Goal: Transaction & Acquisition: Book appointment/travel/reservation

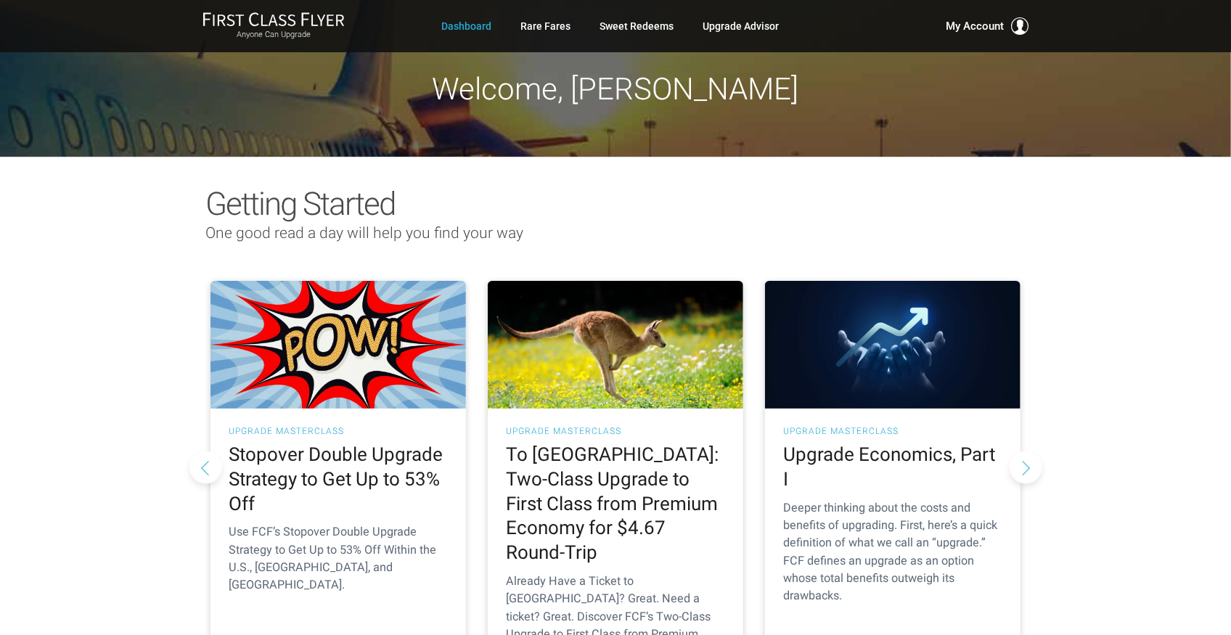
click at [67, 260] on div "Getting Started One good read a day will help you find your way As Told To FCF …" at bounding box center [615, 447] width 1231 height 580
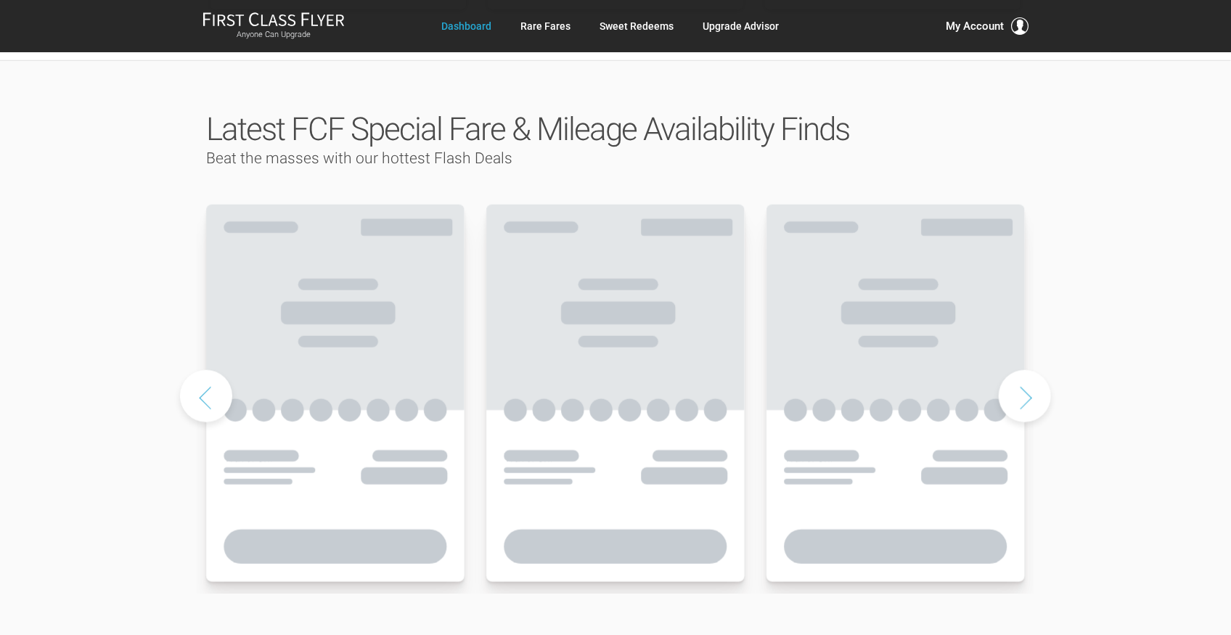
scroll to position [677, 0]
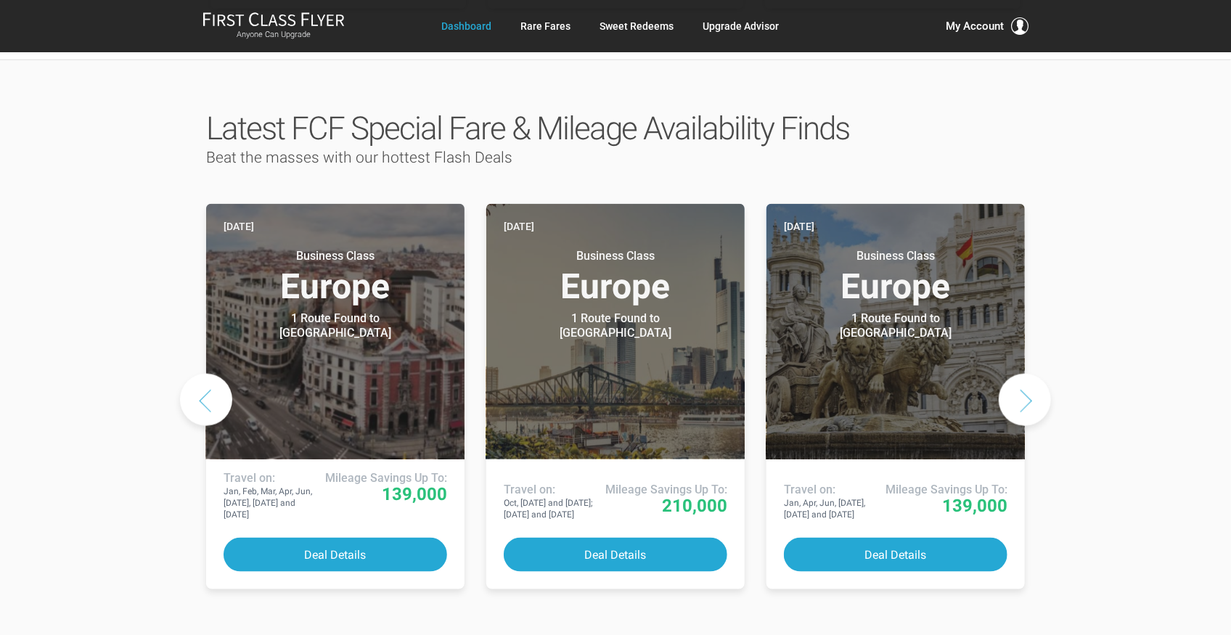
click at [1017, 374] on button "Next slide" at bounding box center [1024, 400] width 52 height 52
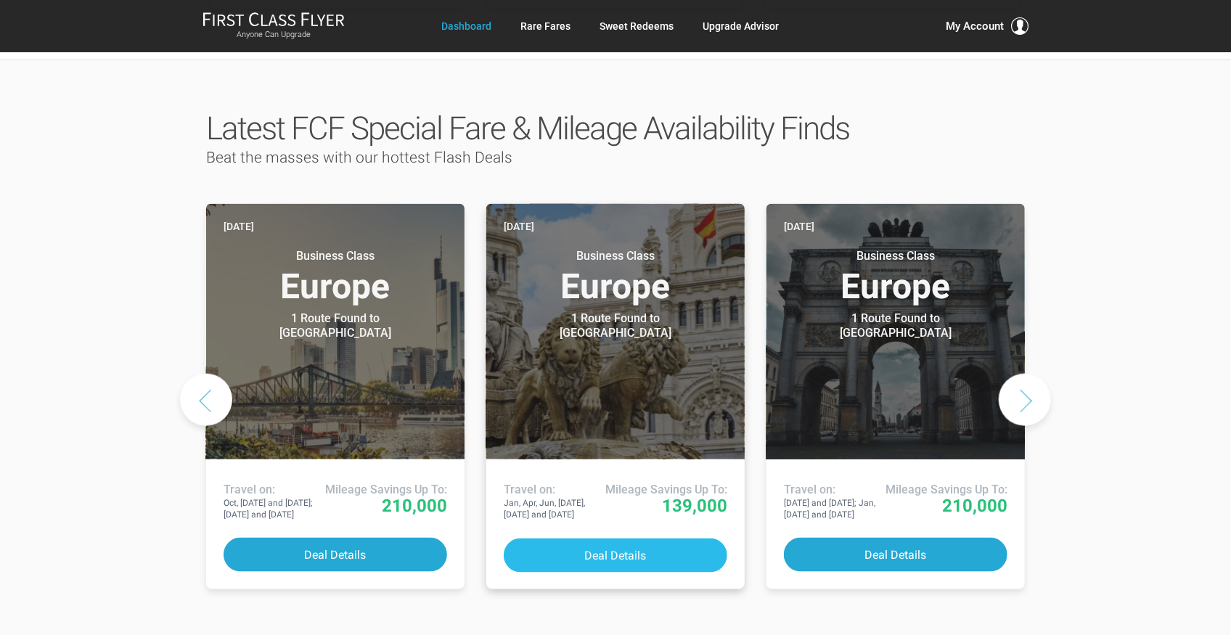
click at [612, 538] on button "Deal Details" at bounding box center [615, 555] width 223 height 34
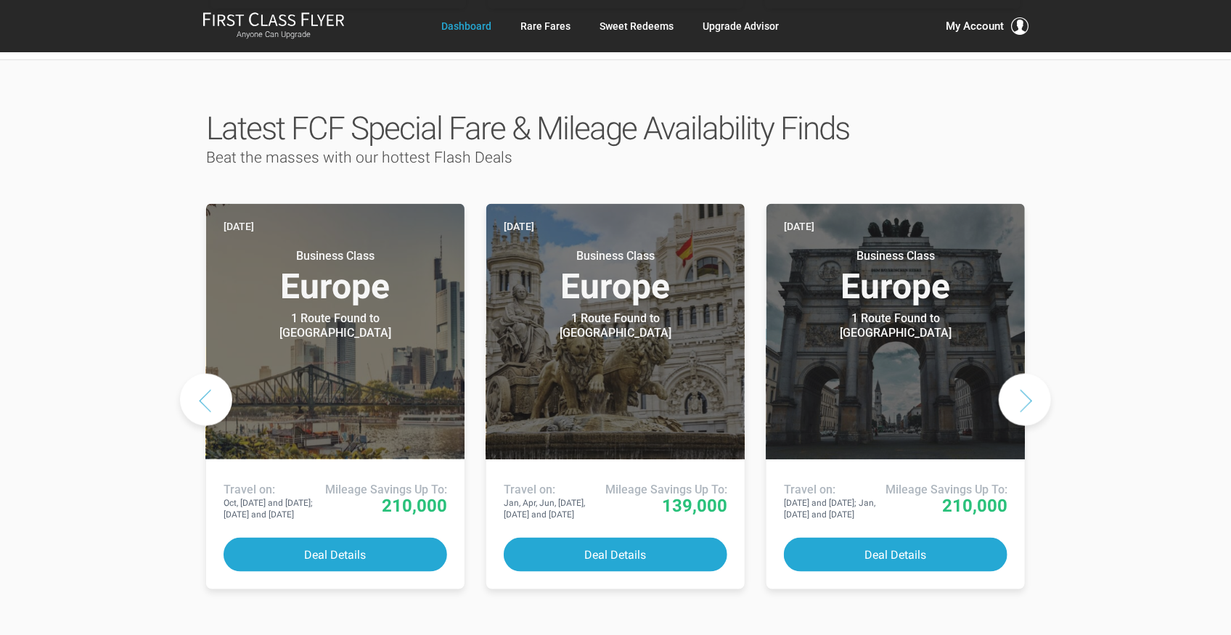
click at [1019, 374] on button "Next slide" at bounding box center [1024, 400] width 52 height 52
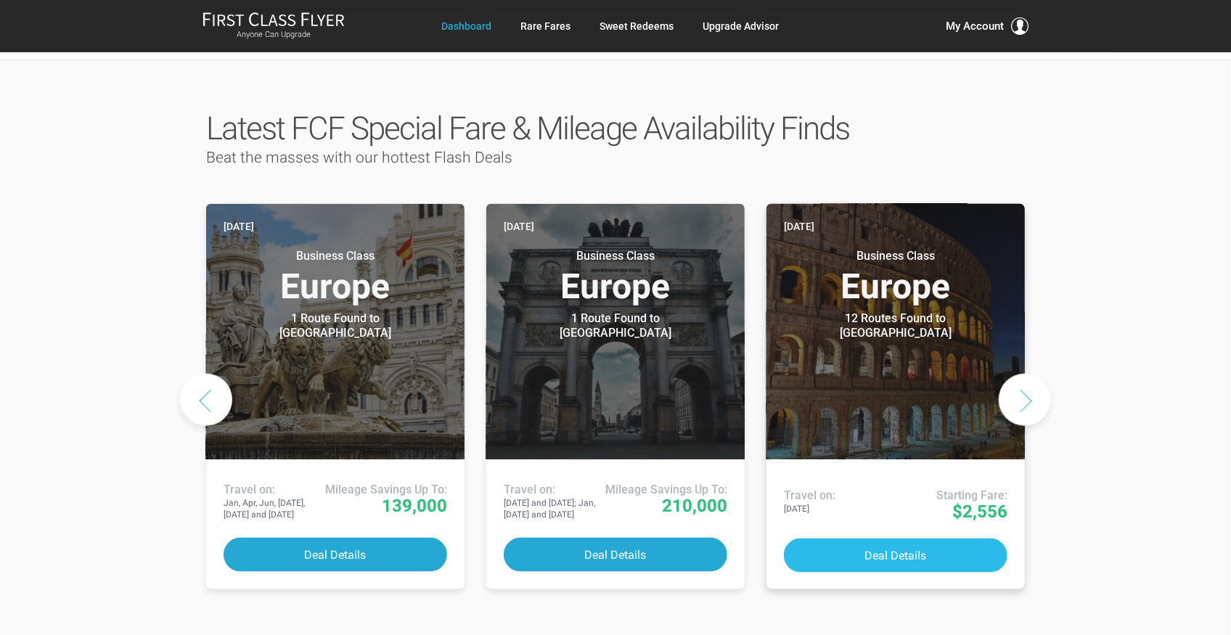
click at [912, 538] on button "Deal Details" at bounding box center [895, 555] width 223 height 34
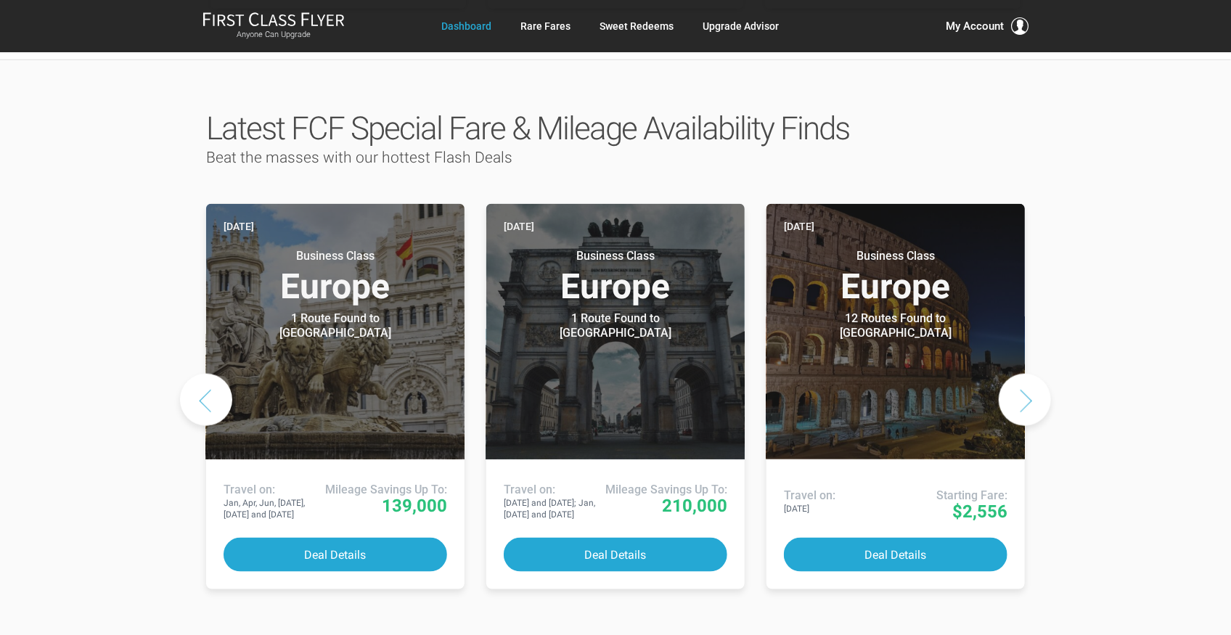
click at [1029, 374] on button "Next slide" at bounding box center [1024, 400] width 52 height 52
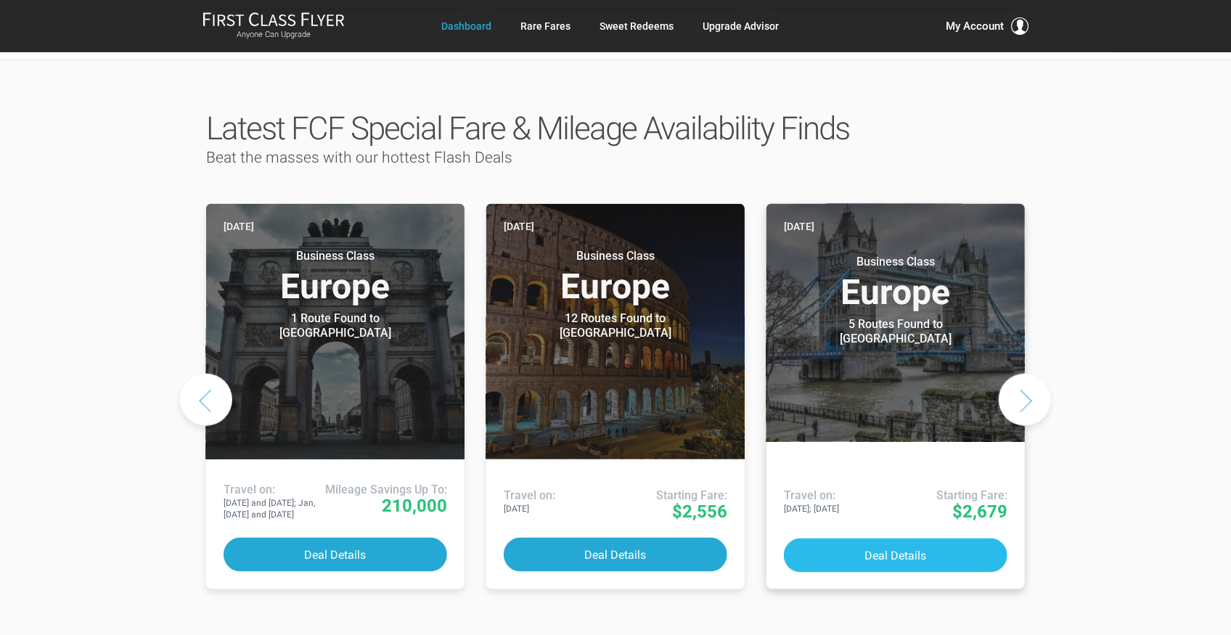
click at [918, 538] on button "Deal Details" at bounding box center [895, 555] width 223 height 34
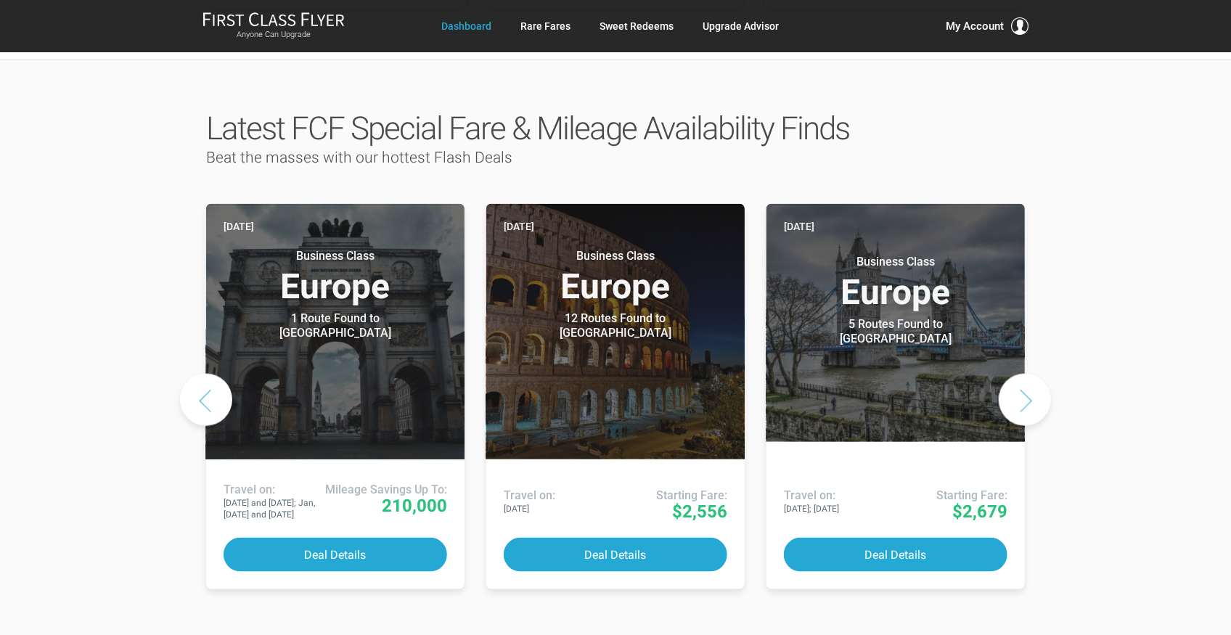
click at [1019, 374] on button "Next slide" at bounding box center [1024, 400] width 52 height 52
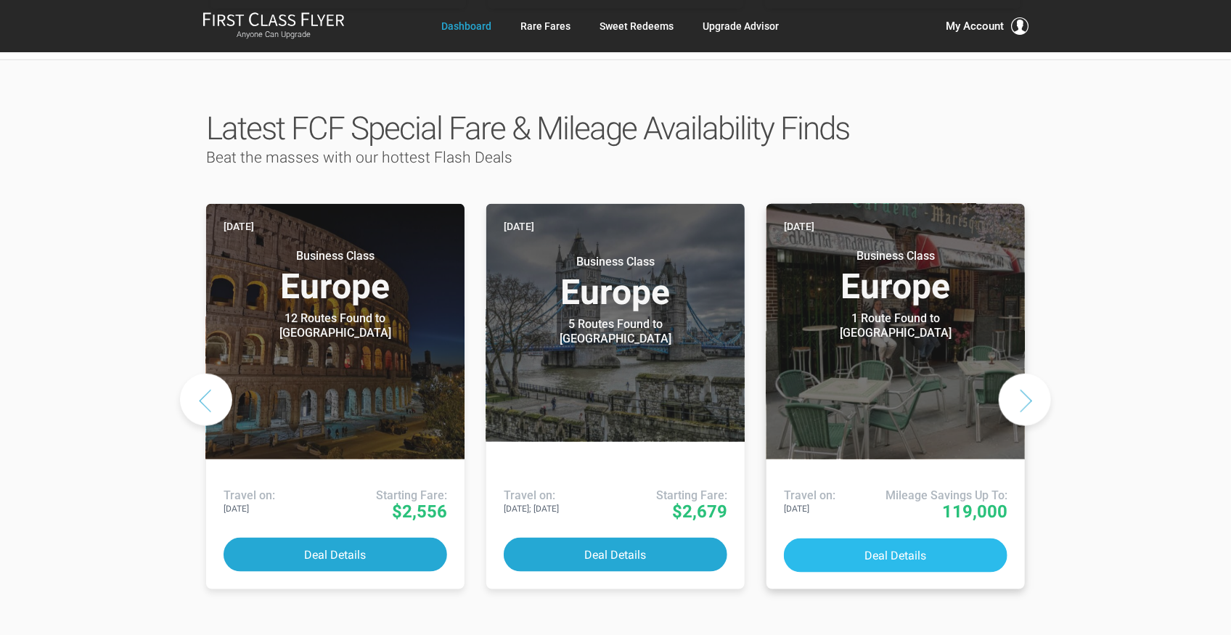
click at [900, 538] on button "Deal Details" at bounding box center [895, 555] width 223 height 34
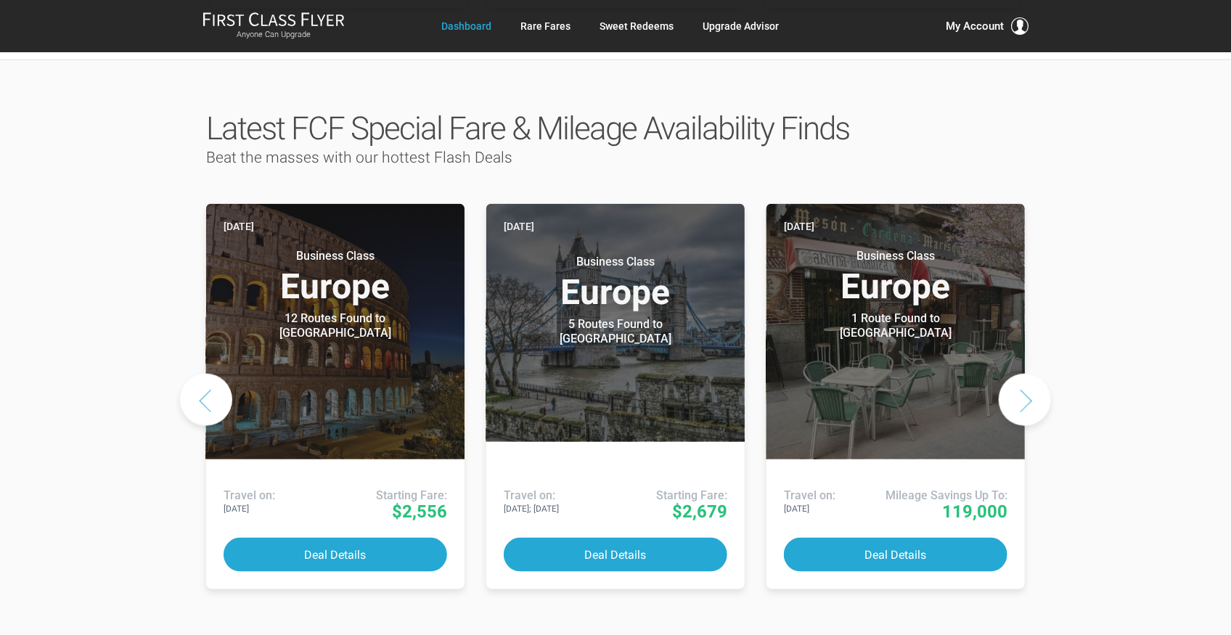
click at [1030, 374] on button "Next slide" at bounding box center [1024, 400] width 52 height 52
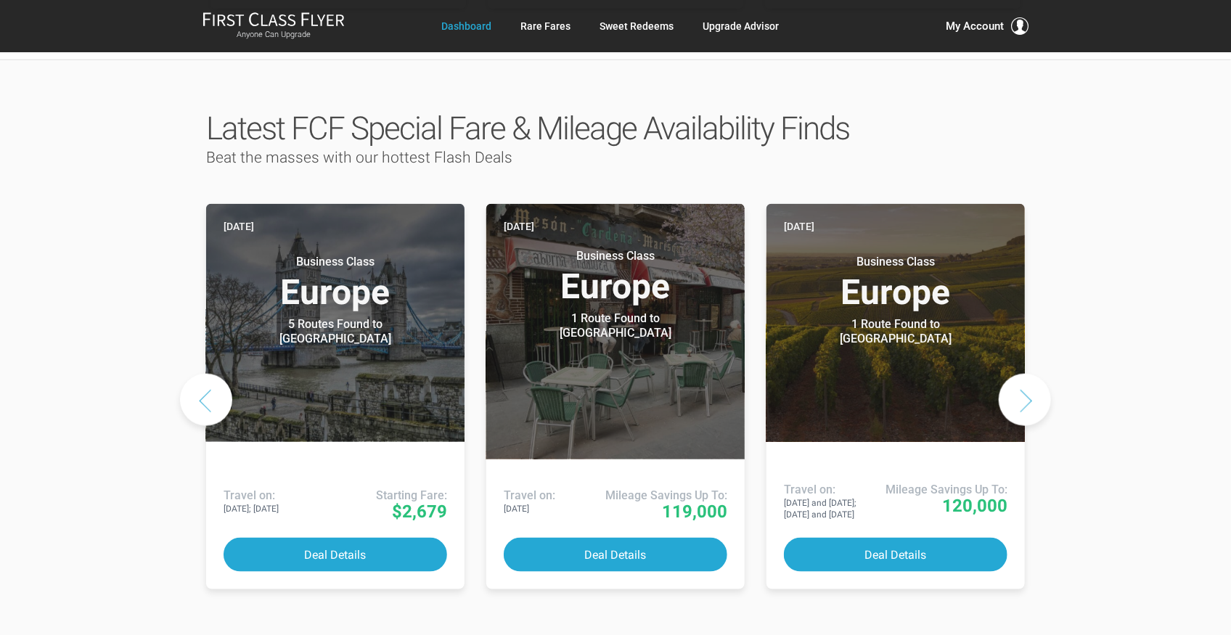
click at [1031, 374] on button "Next slide" at bounding box center [1024, 400] width 52 height 52
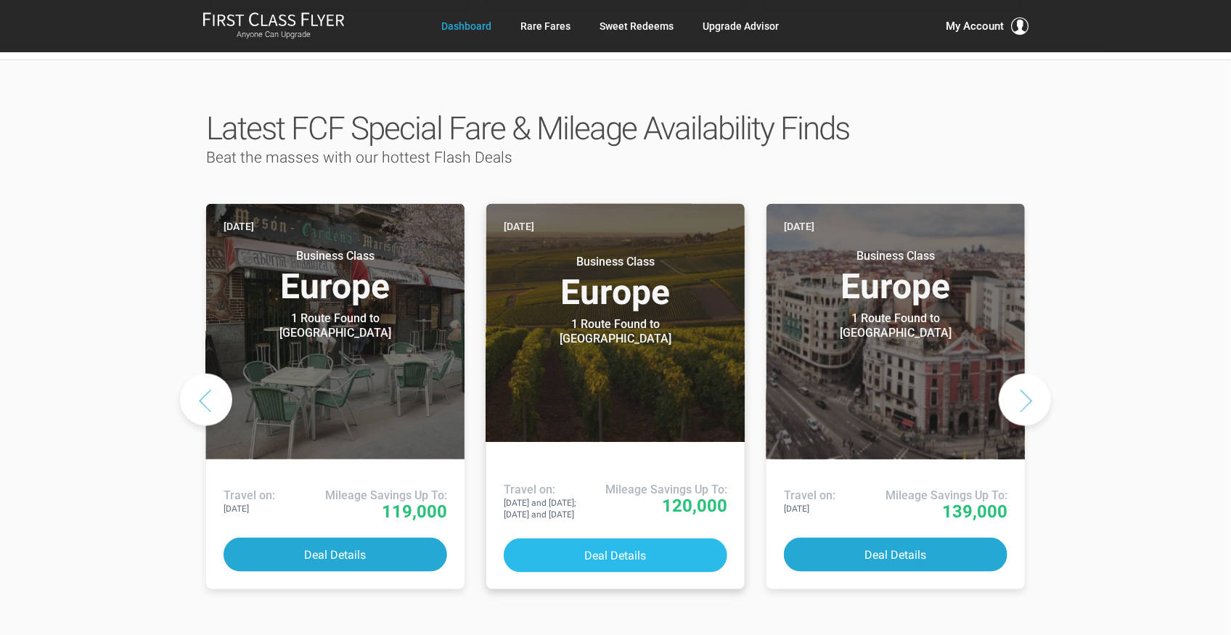
click at [625, 538] on button "Deal Details" at bounding box center [615, 555] width 223 height 34
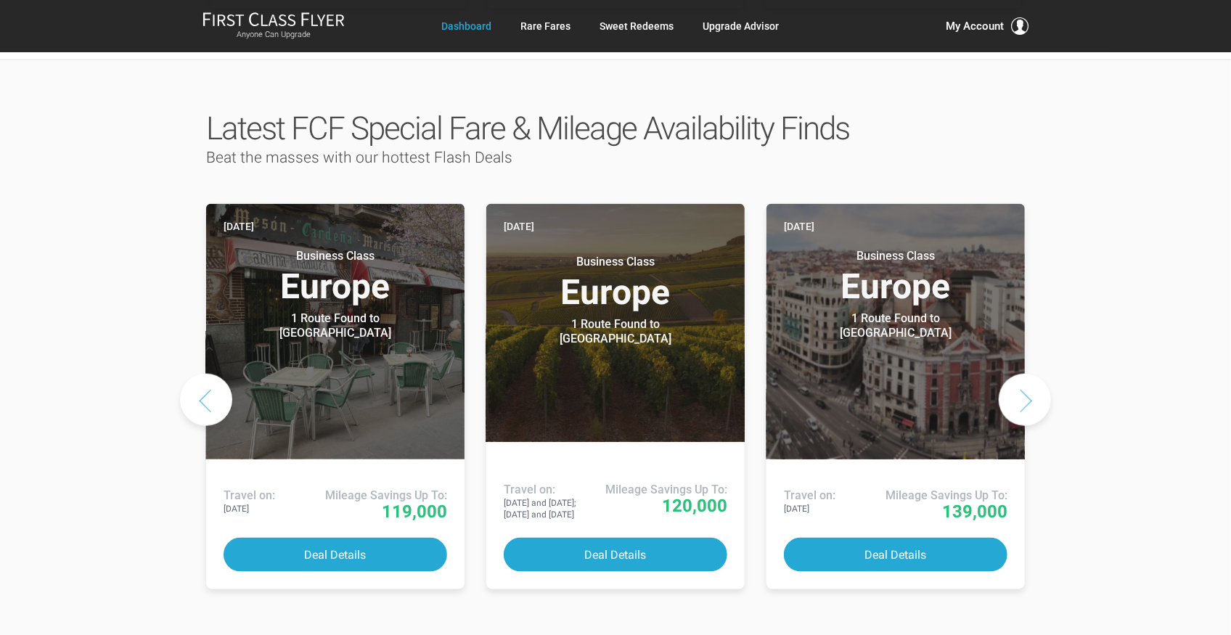
click at [1036, 374] on button "Next slide" at bounding box center [1024, 400] width 52 height 52
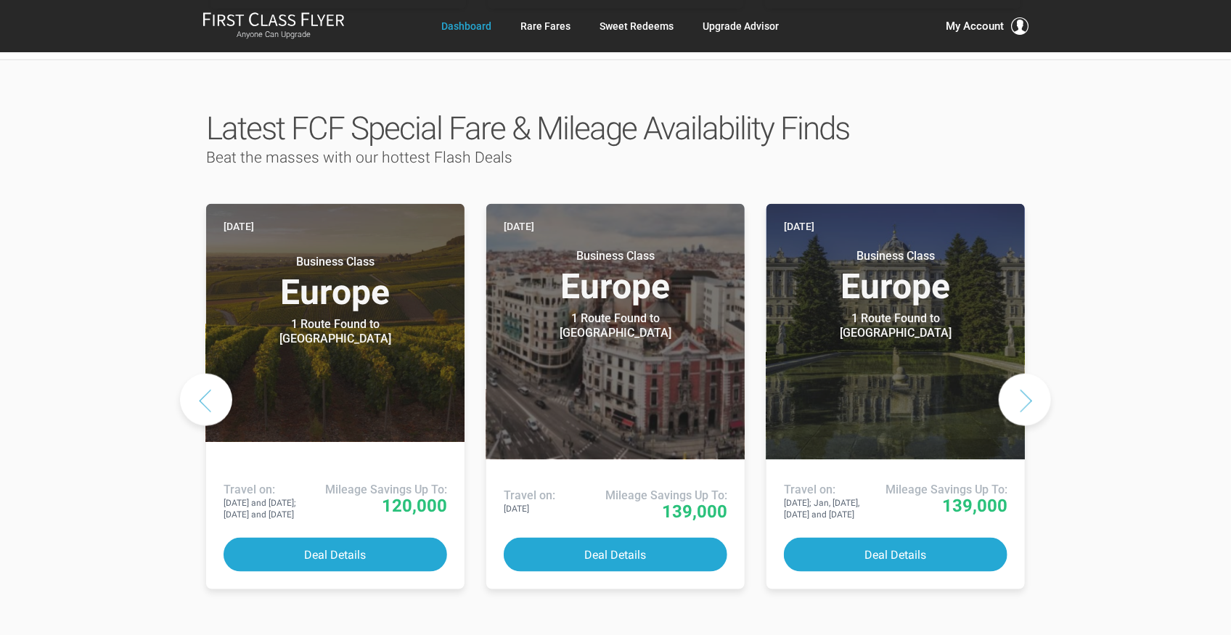
click at [1038, 374] on button "Next slide" at bounding box center [1024, 400] width 52 height 52
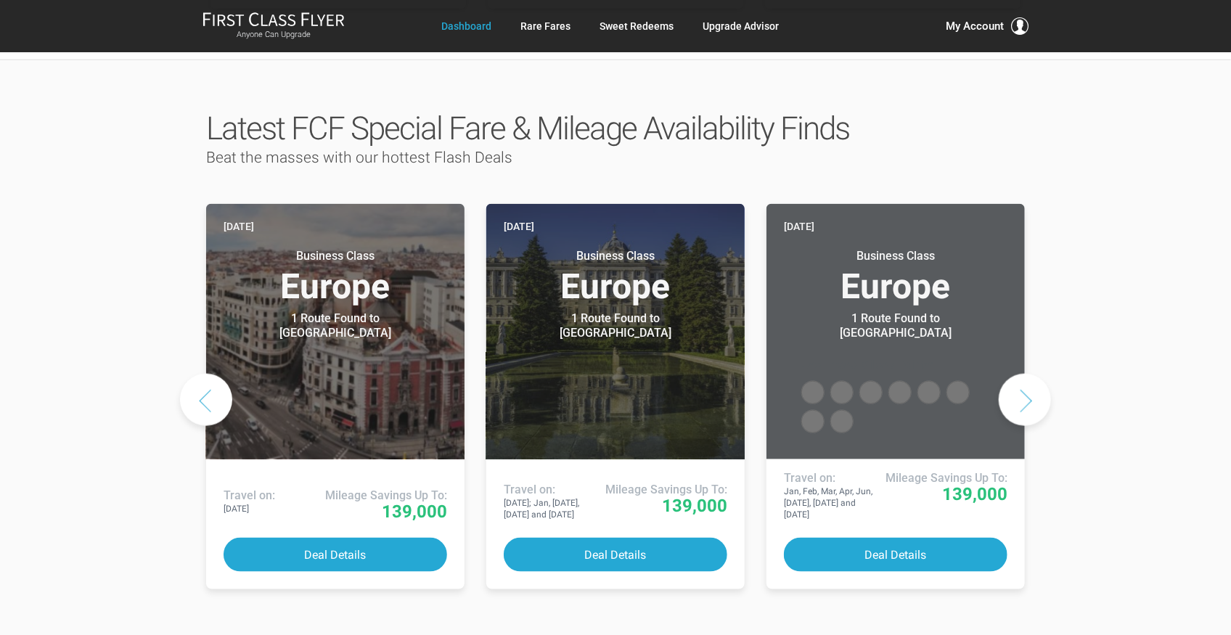
click at [1038, 374] on button "Next slide" at bounding box center [1024, 400] width 52 height 52
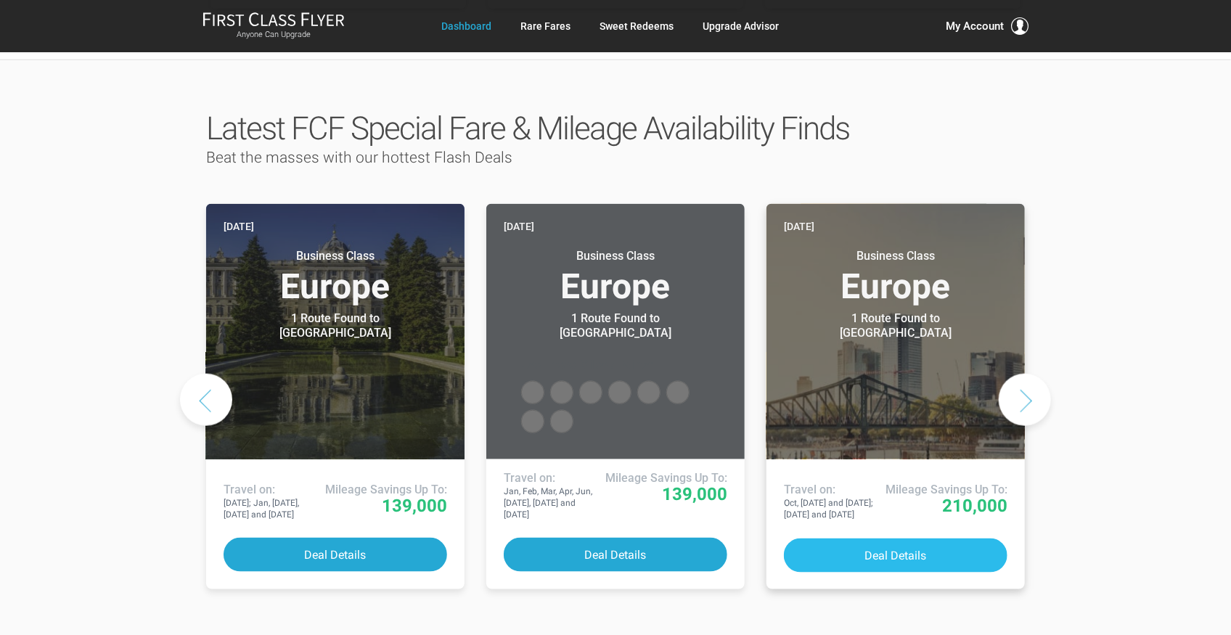
click at [917, 538] on button "Deal Details" at bounding box center [895, 555] width 223 height 34
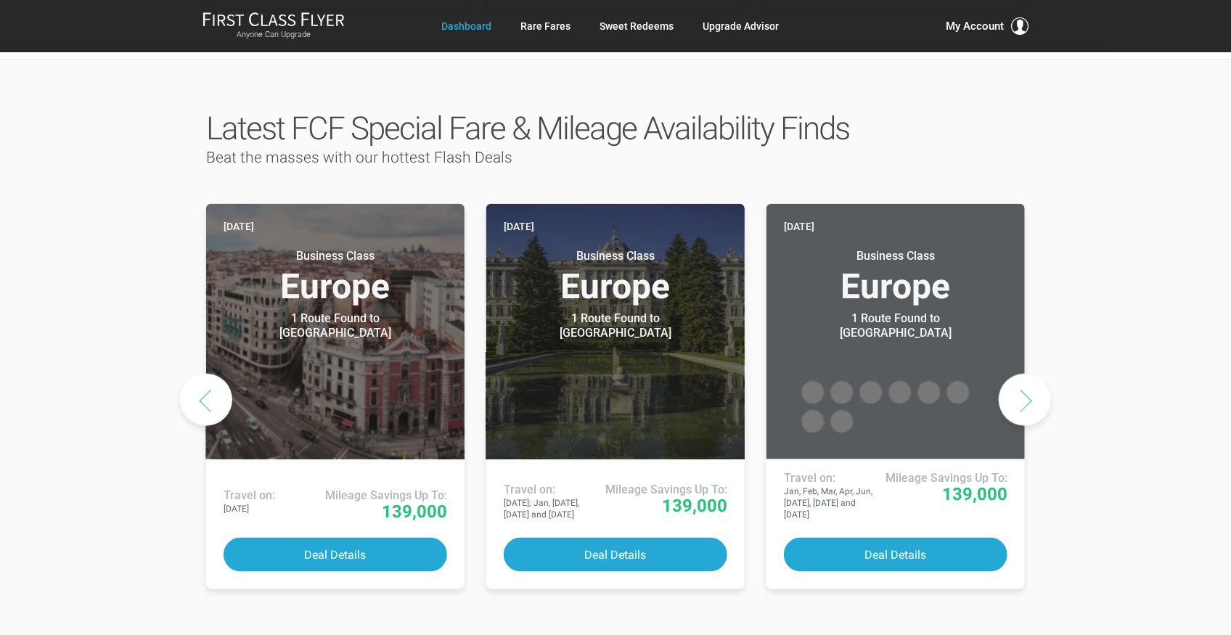
drag, startPoint x: 1018, startPoint y: 341, endPoint x: 1025, endPoint y: 347, distance: 8.7
click at [1018, 374] on button "Next slide" at bounding box center [1024, 400] width 52 height 52
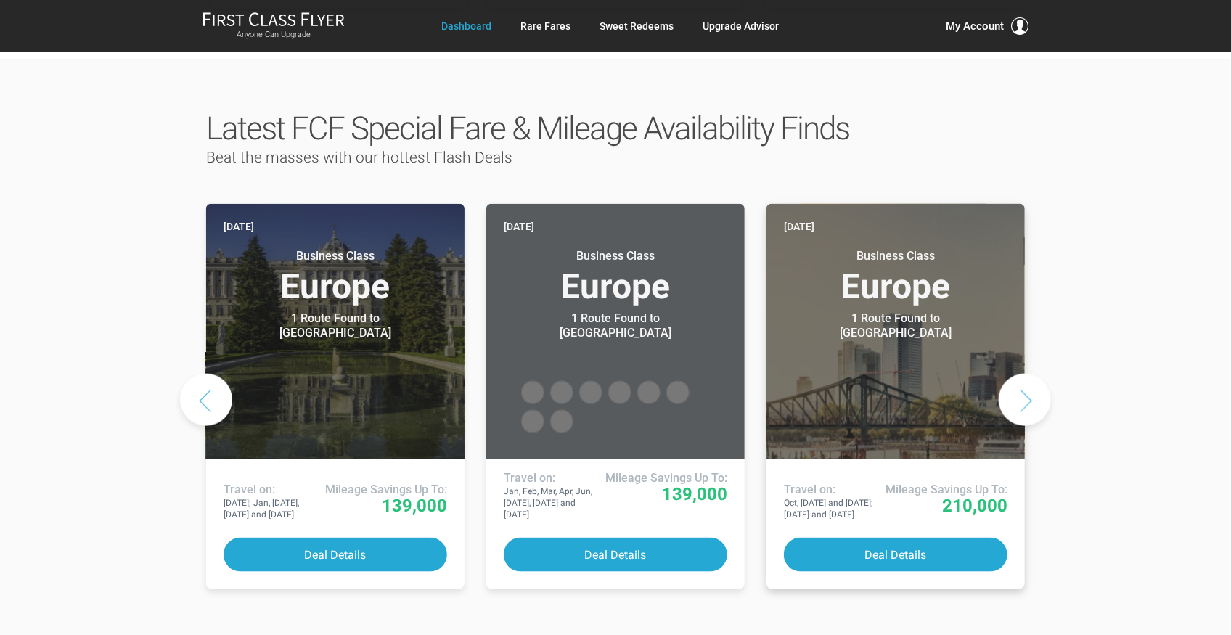
click at [951, 259] on h3 "Business Class Europe" at bounding box center [895, 276] width 223 height 55
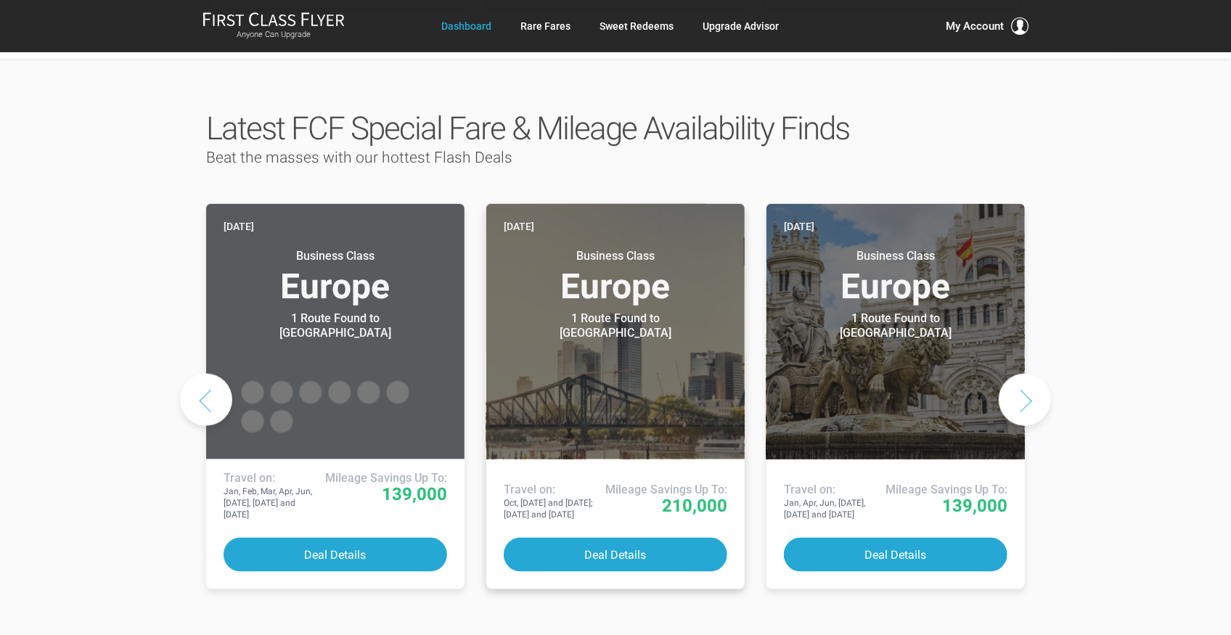
click at [951, 259] on div "Yesterday Business Class Europe 1 Route Found to Paris Use These Miles / Points…" at bounding box center [615, 399] width 836 height 403
click at [668, 254] on h3 "Business Class Europe" at bounding box center [615, 276] width 223 height 55
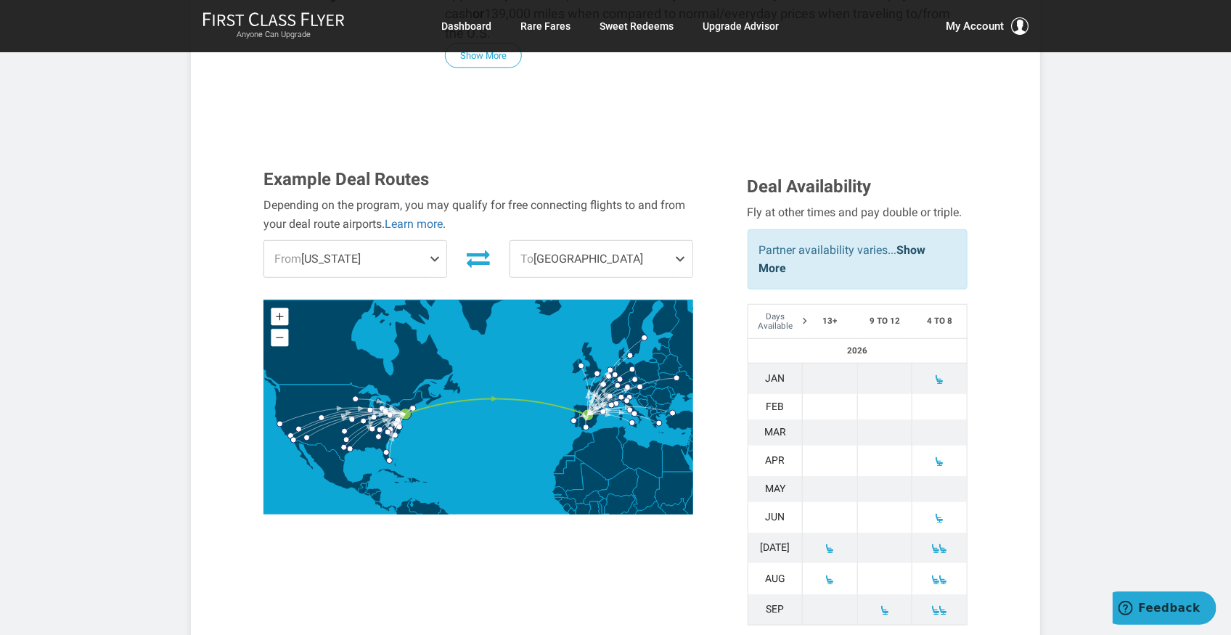
scroll to position [387, 0]
click at [430, 240] on span at bounding box center [437, 258] width 17 height 36
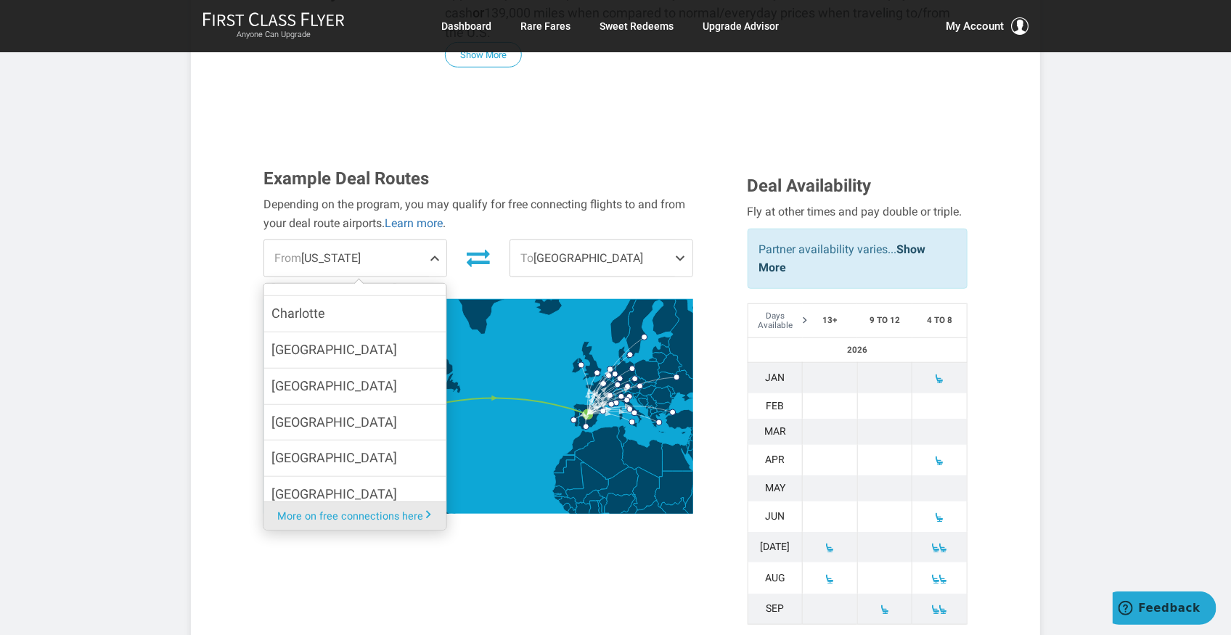
scroll to position [193, 0]
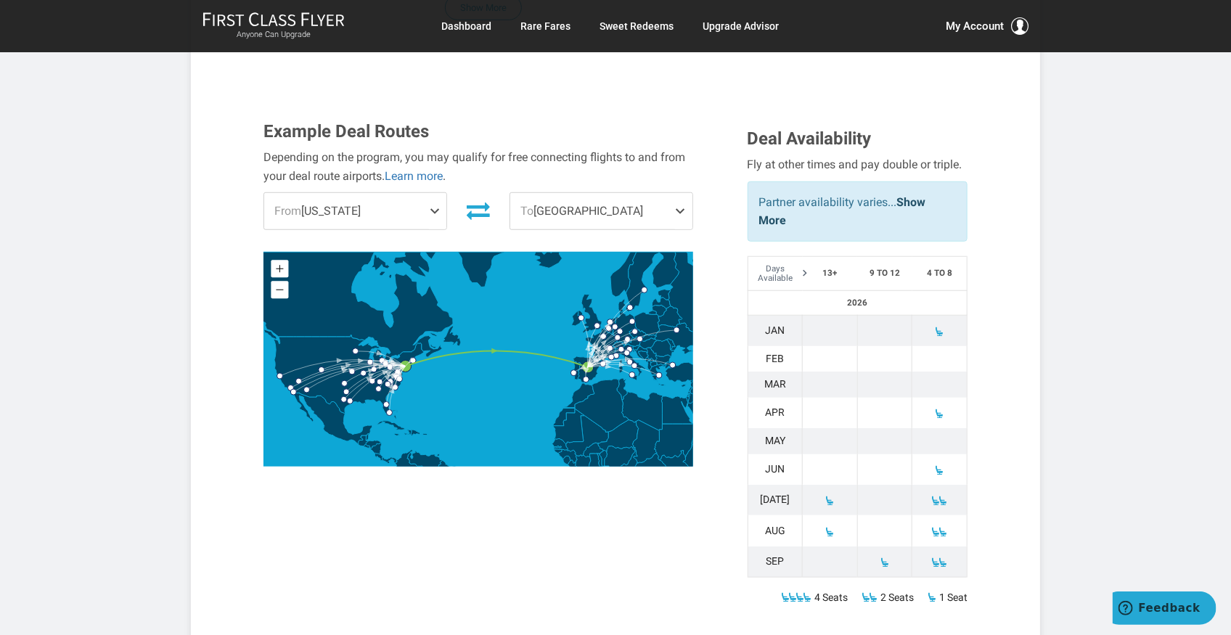
scroll to position [435, 0]
click at [686, 192] on span at bounding box center [683, 210] width 17 height 36
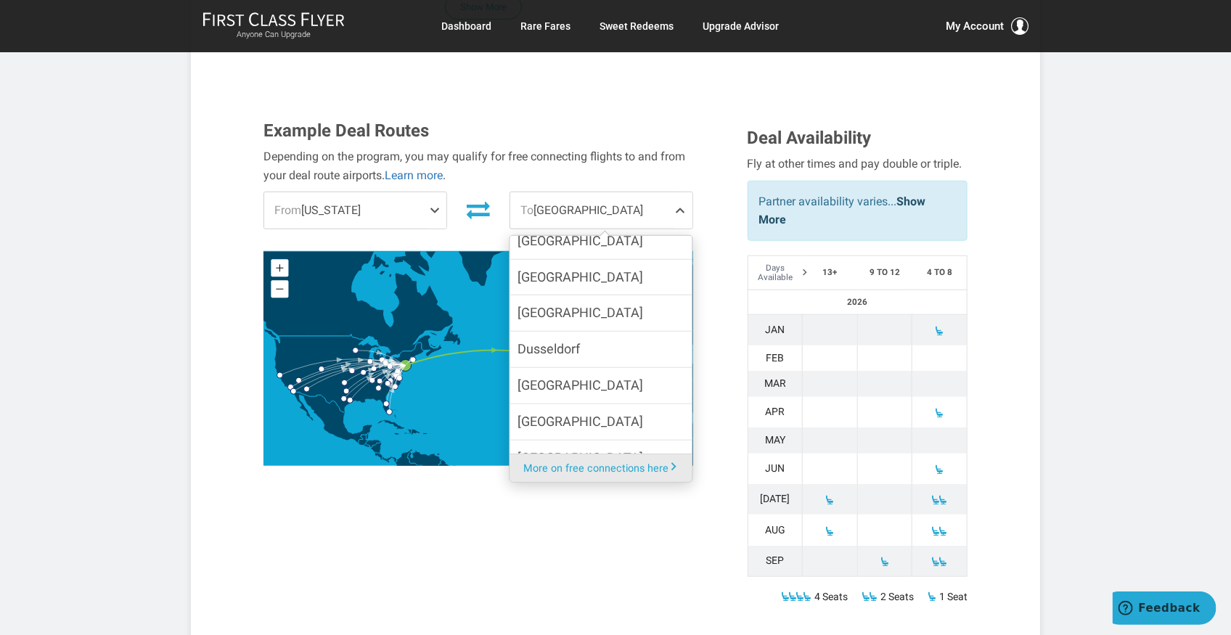
scroll to position [290, 0]
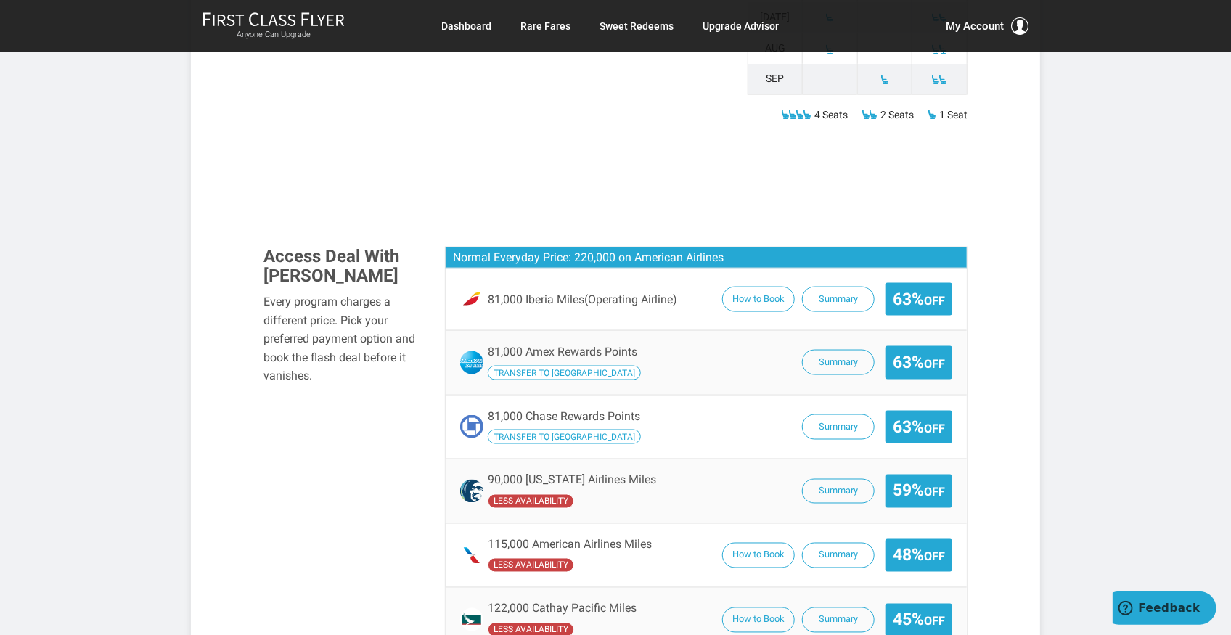
scroll to position [917, 0]
click at [753, 287] on button "How to Book" at bounding box center [758, 299] width 73 height 25
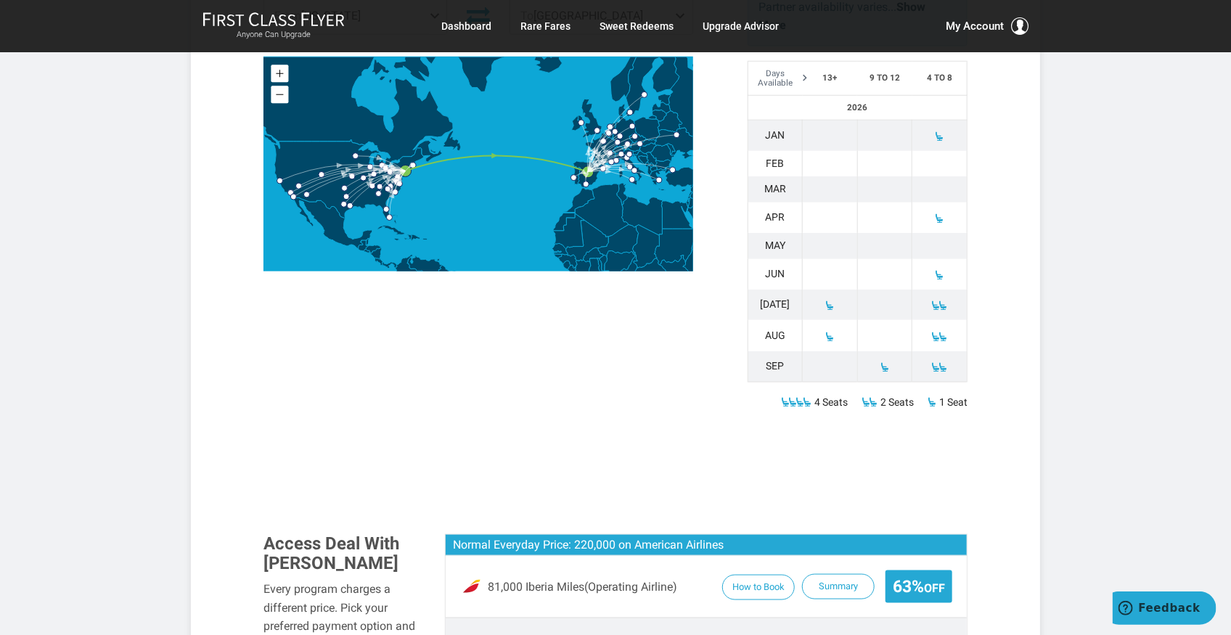
scroll to position [628, 0]
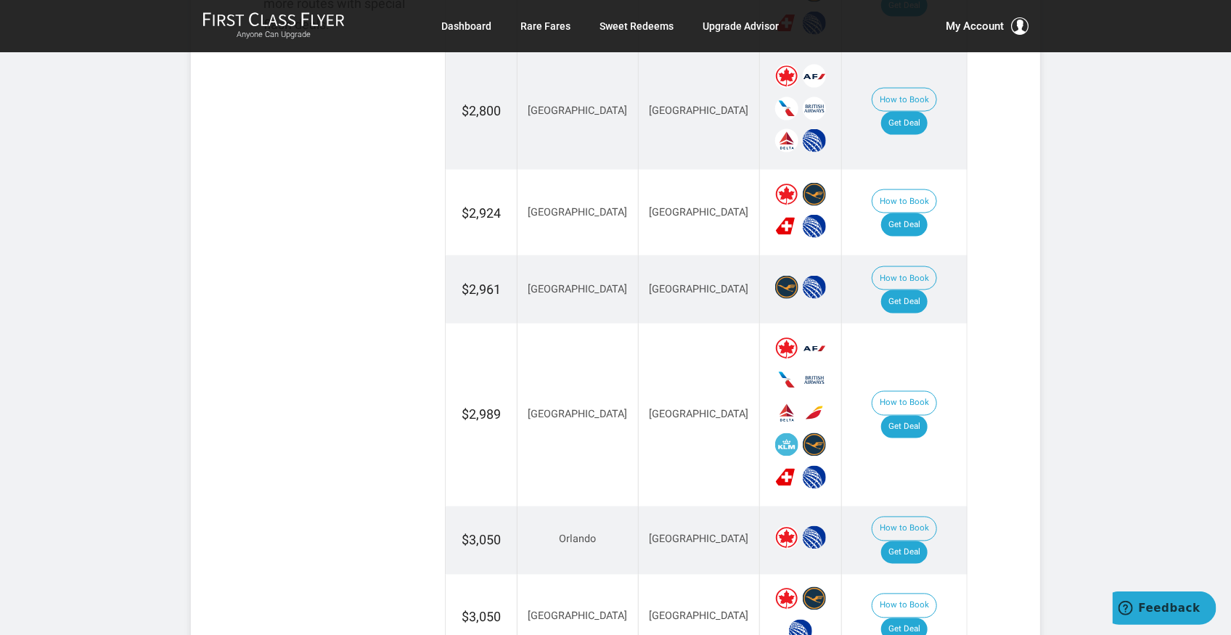
scroll to position [1063, 0]
click at [916, 416] on link "Get Deal" at bounding box center [904, 427] width 46 height 23
click at [918, 416] on link "Get Deal" at bounding box center [904, 427] width 46 height 23
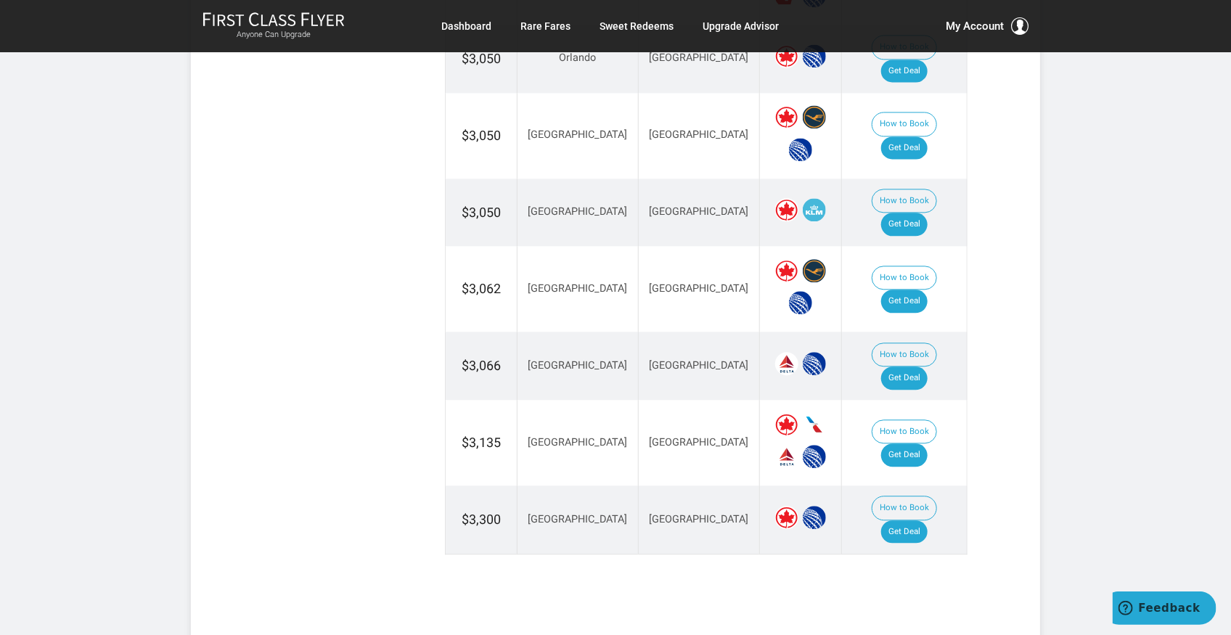
scroll to position [1546, 0]
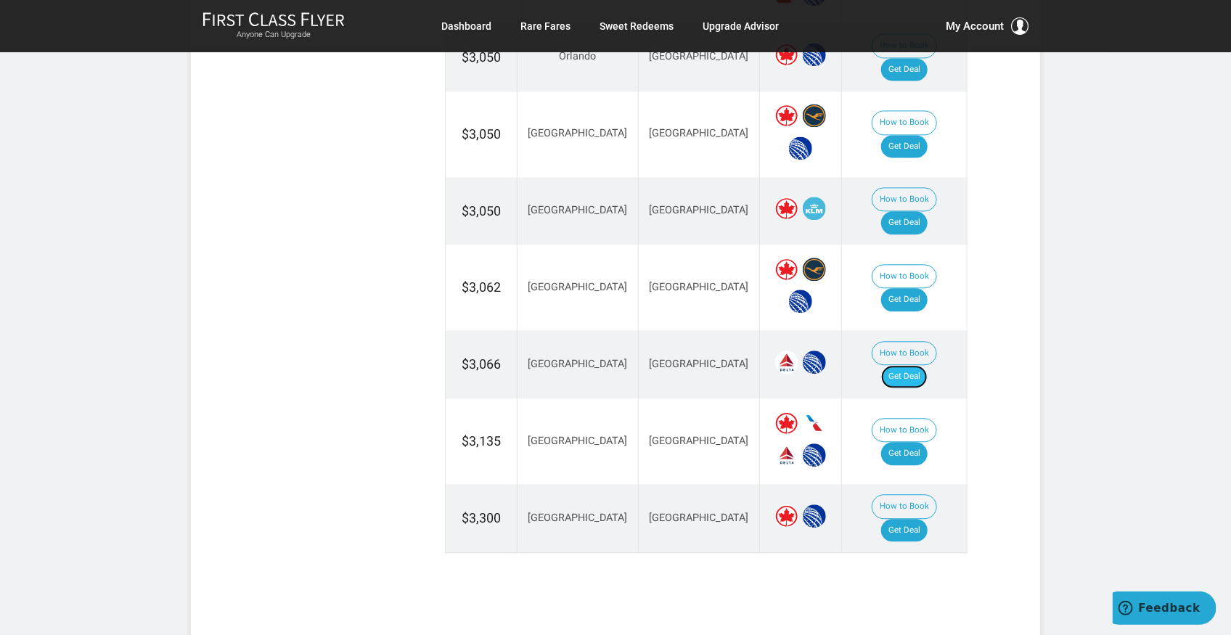
click at [914, 365] on link "Get Deal" at bounding box center [904, 376] width 46 height 23
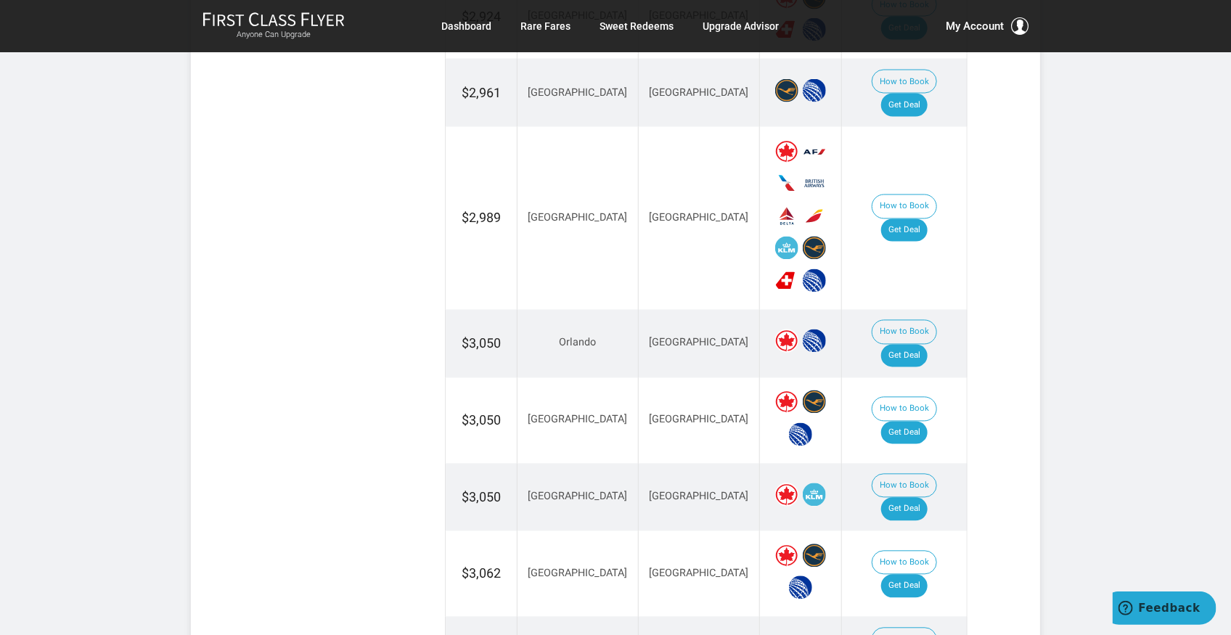
scroll to position [1257, 0]
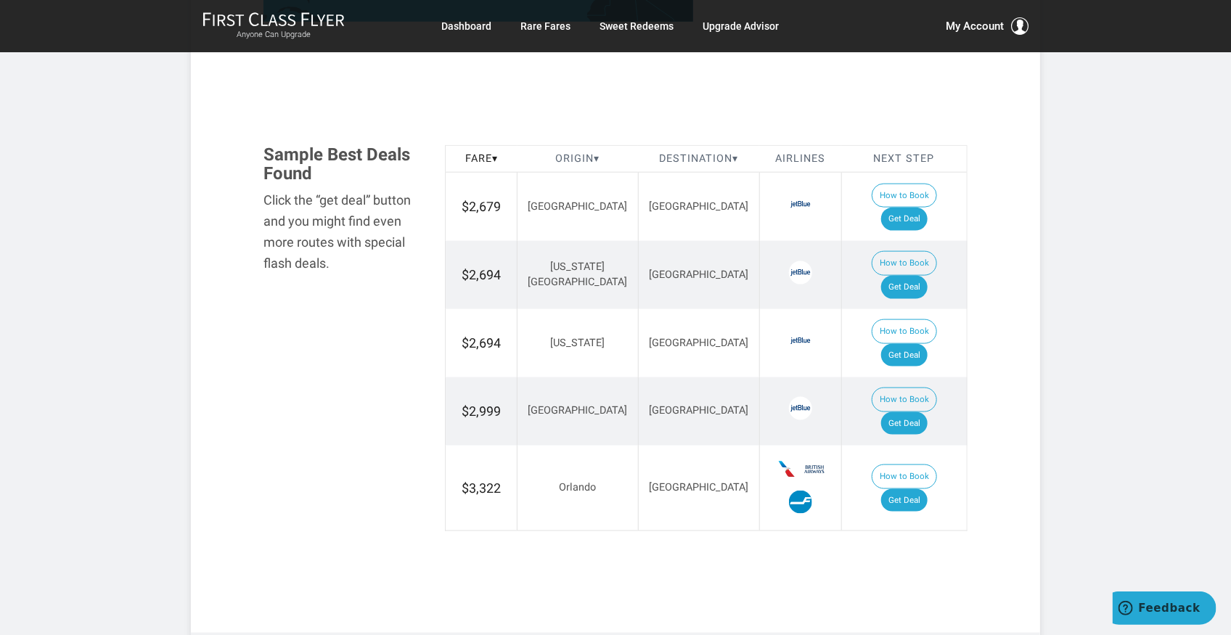
scroll to position [821, 0]
click at [915, 412] on link "Get Deal" at bounding box center [904, 423] width 46 height 23
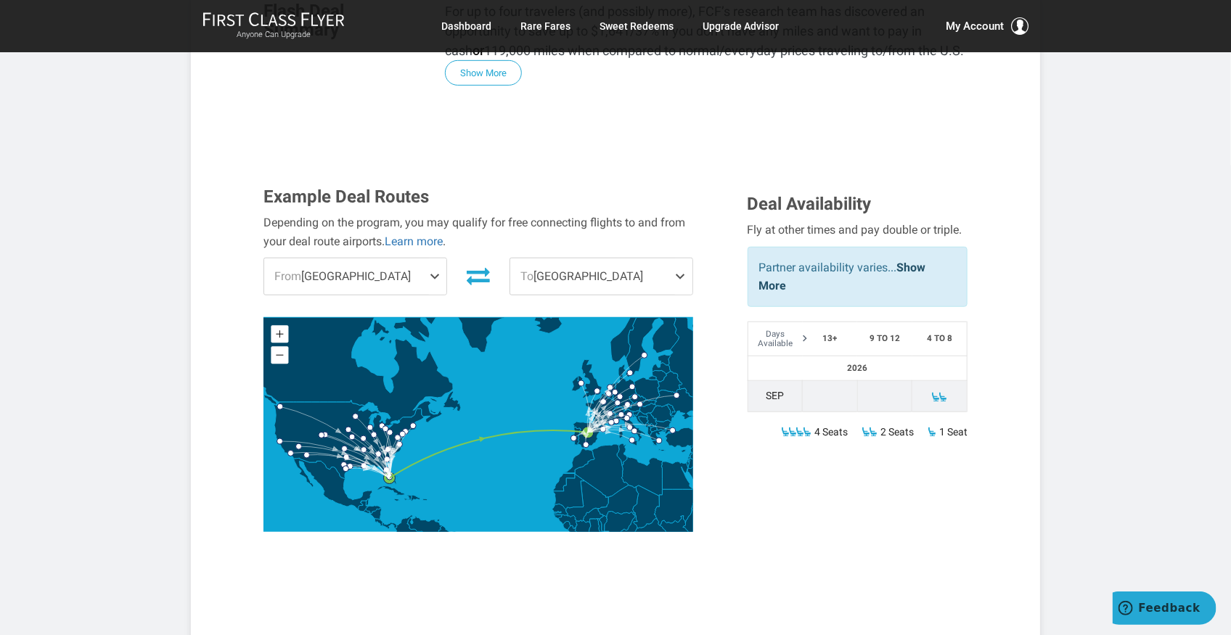
scroll to position [387, 0]
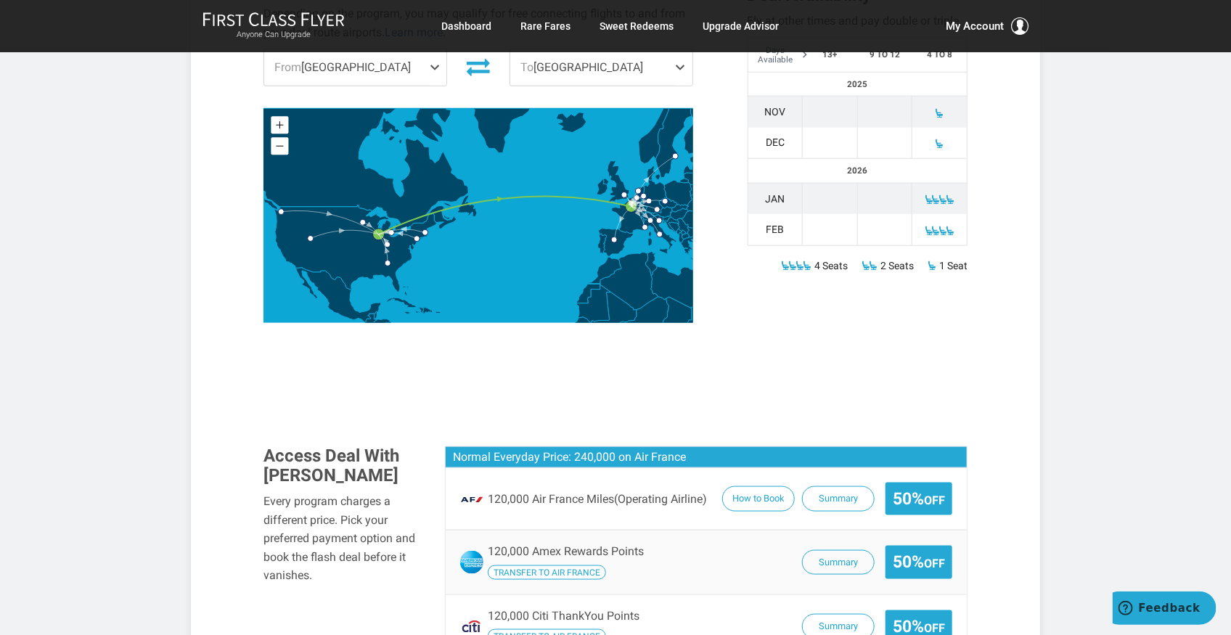
scroll to position [676, 0]
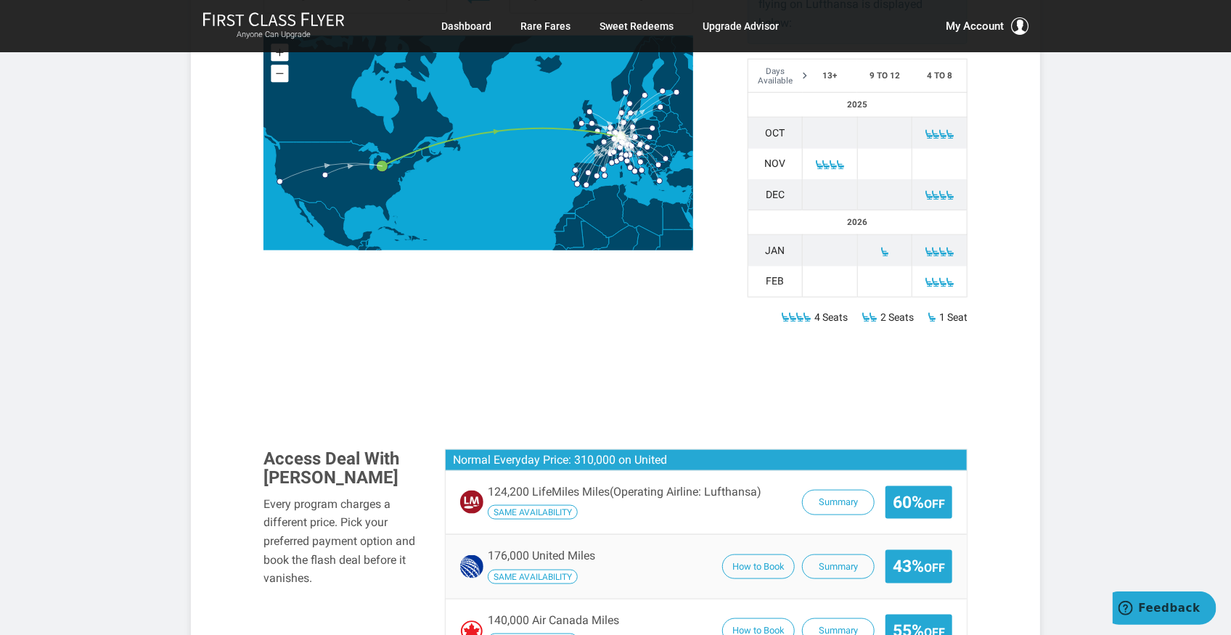
scroll to position [628, 0]
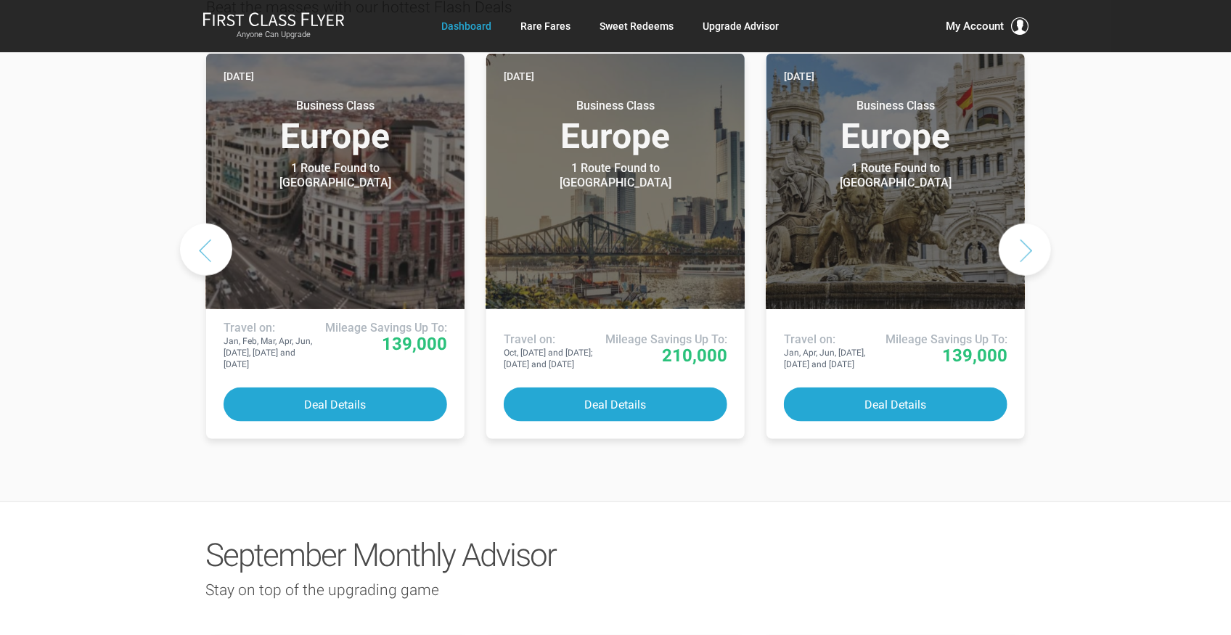
scroll to position [725, 0]
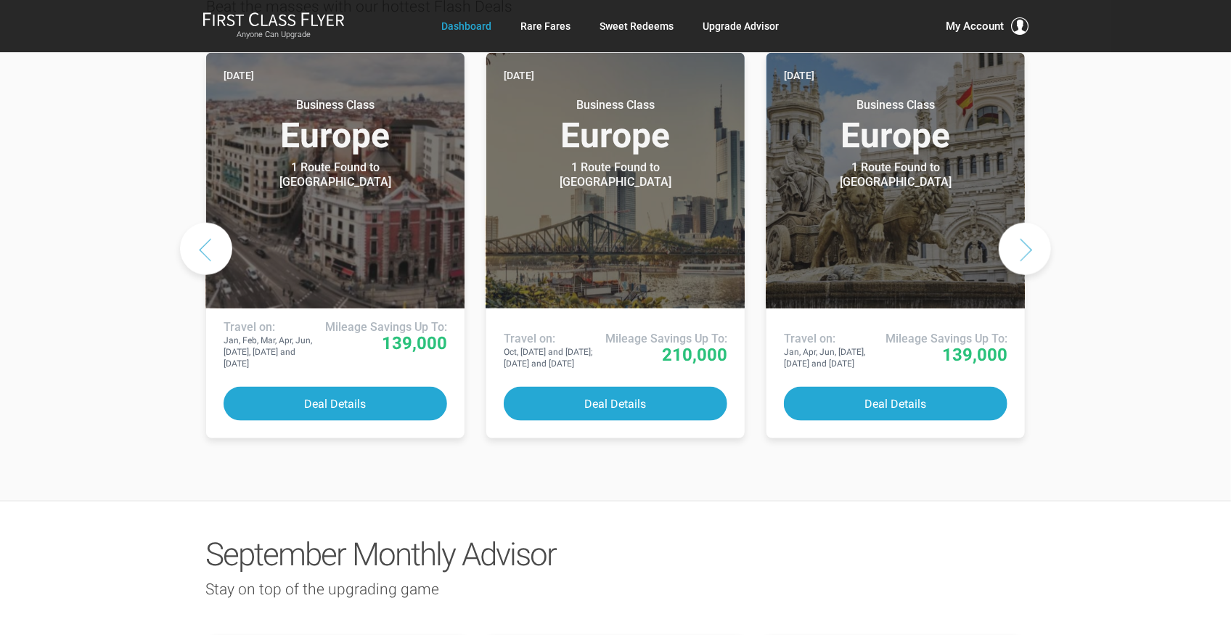
click at [1030, 223] on button "Next slide" at bounding box center [1024, 249] width 52 height 52
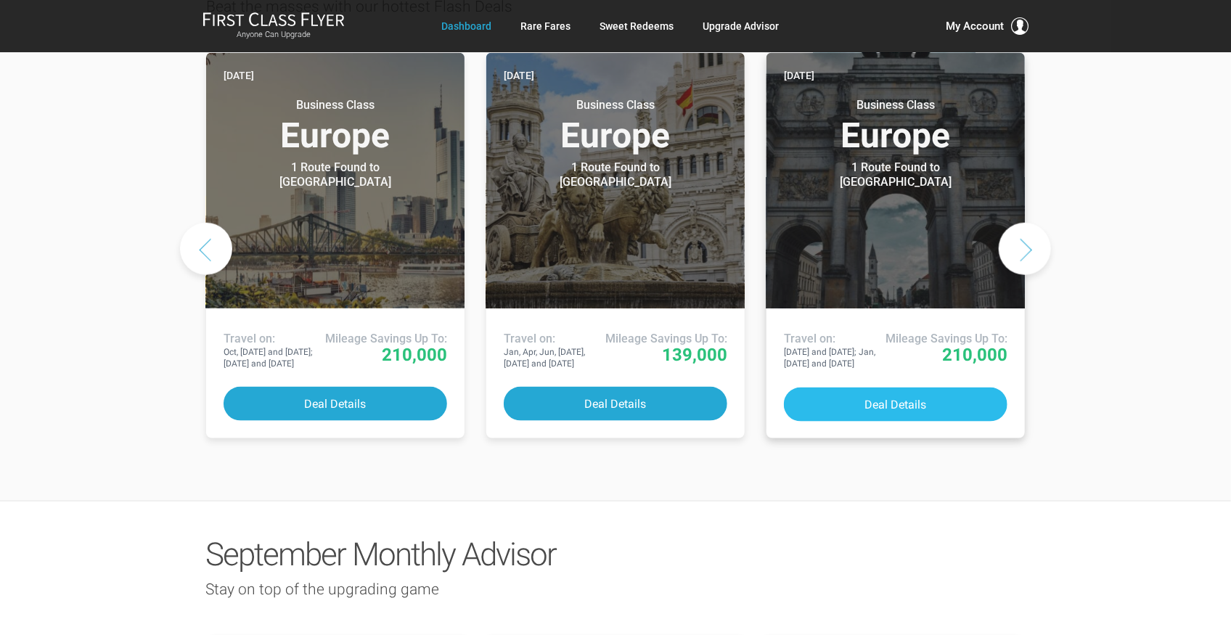
click at [900, 387] on button "Deal Details" at bounding box center [895, 404] width 223 height 34
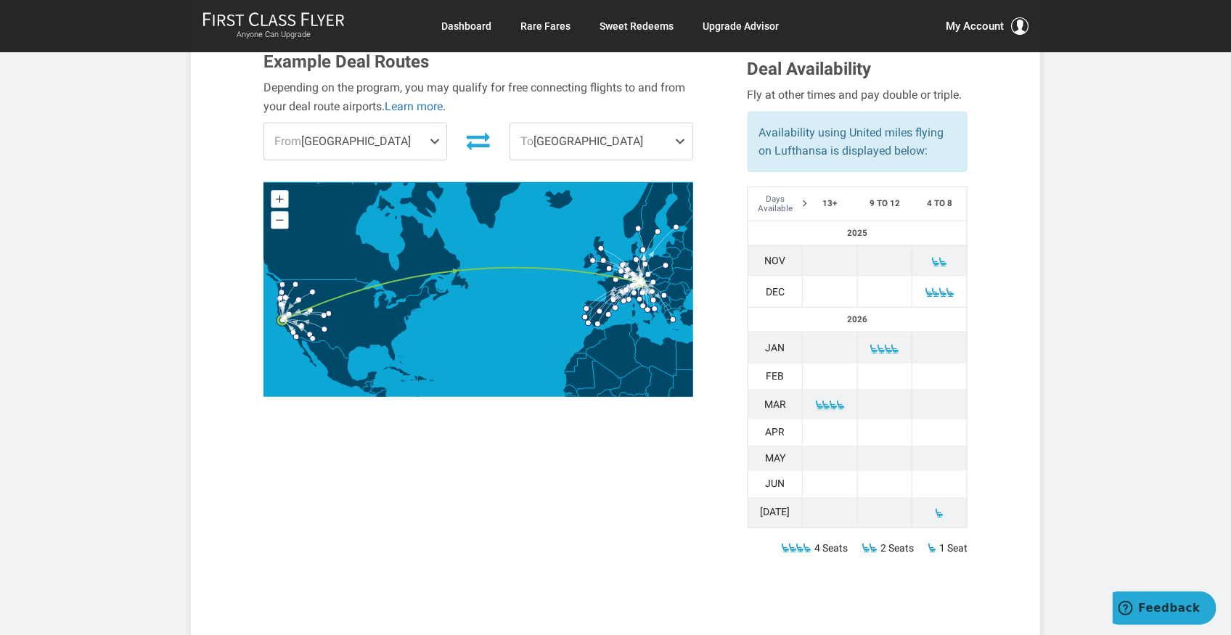
scroll to position [484, 0]
